Goal: Information Seeking & Learning: Learn about a topic

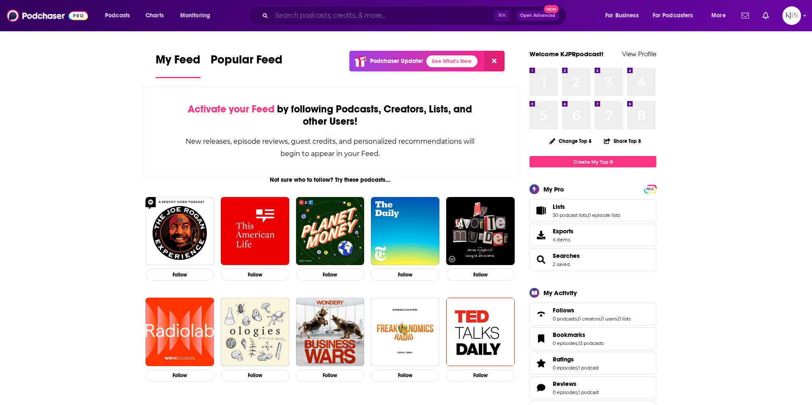
click at [343, 20] on input "Search podcasts, credits, & more..." at bounding box center [383, 16] width 222 height 14
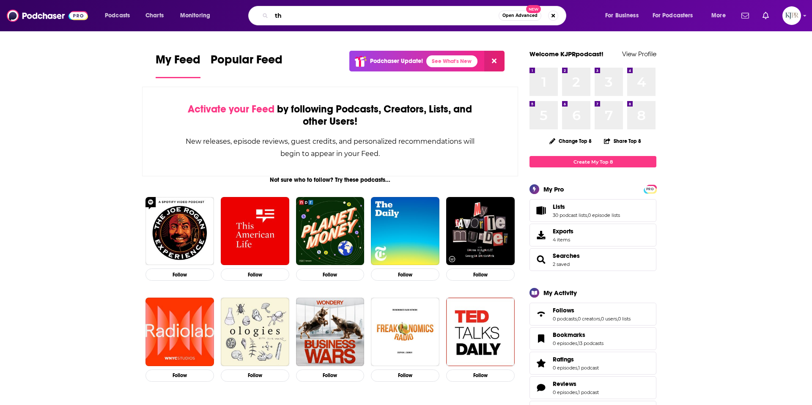
type input "t"
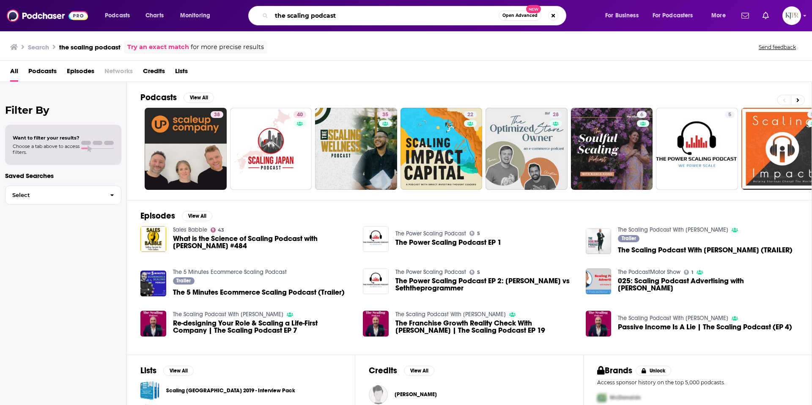
click at [293, 18] on input "the scaling podcast" at bounding box center [385, 16] width 227 height 14
type input "[PERSON_NAME]"
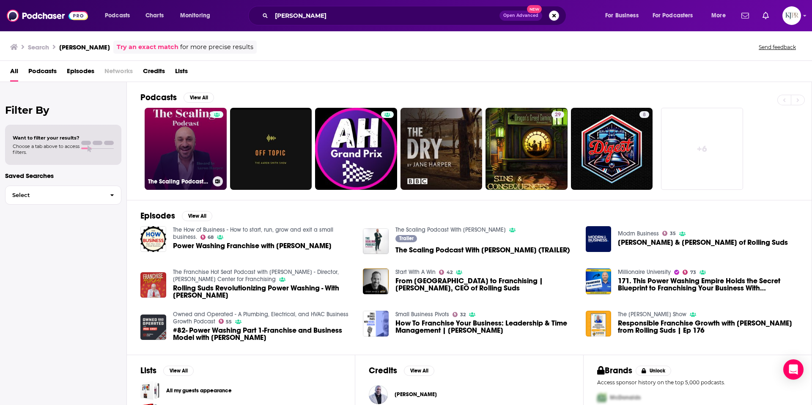
click at [187, 146] on link "The Scaling Podcast With [PERSON_NAME]" at bounding box center [186, 149] width 82 height 82
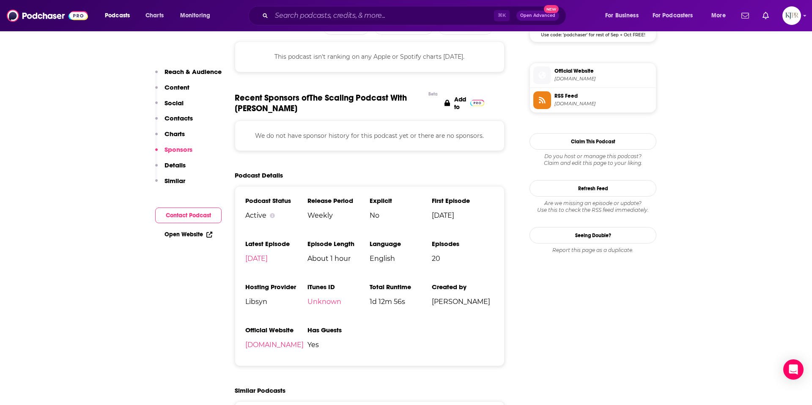
scroll to position [671, 0]
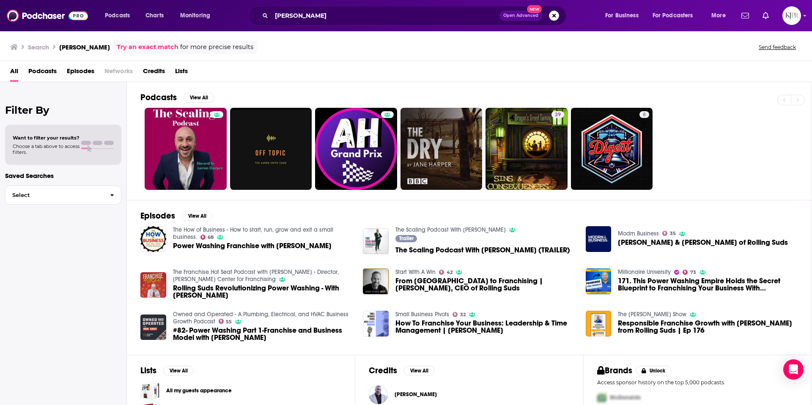
scroll to position [10, 0]
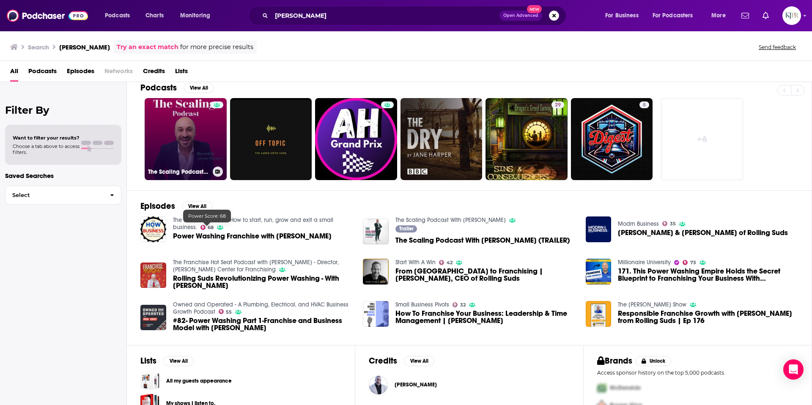
click at [187, 131] on link "The Scaling Podcast With [PERSON_NAME]" at bounding box center [186, 139] width 82 height 82
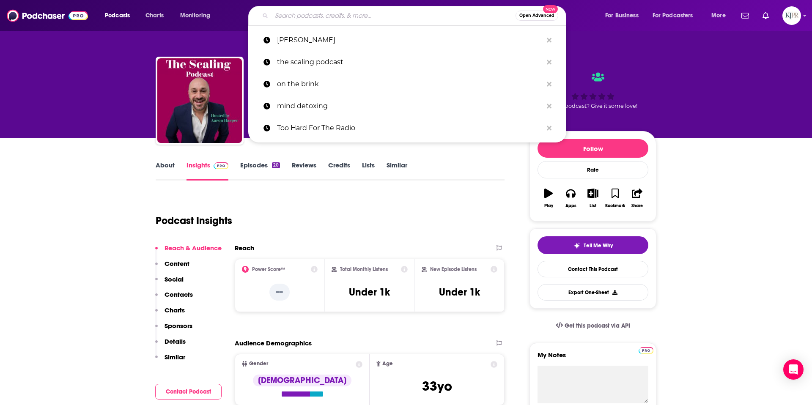
click at [332, 17] on input "Search podcasts, credits, & more..." at bounding box center [394, 16] width 244 height 14
paste input "The Modern Man Podcast"
type input "The Modern Man Podcast"
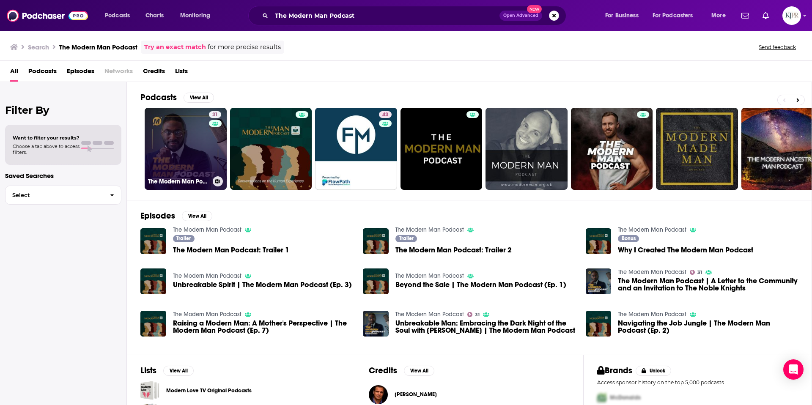
click at [156, 176] on div "The Modern Man Podcast" at bounding box center [185, 181] width 75 height 10
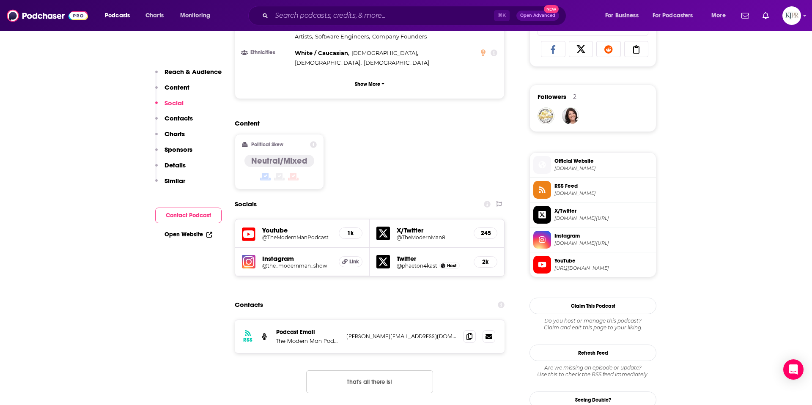
scroll to position [646, 0]
